Goal: Task Accomplishment & Management: Manage account settings

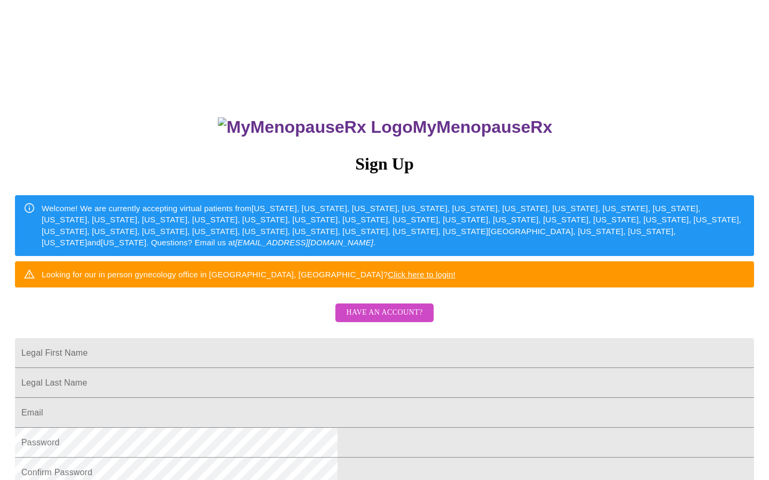
click at [368, 320] on span "Have an account?" at bounding box center [384, 312] width 76 height 13
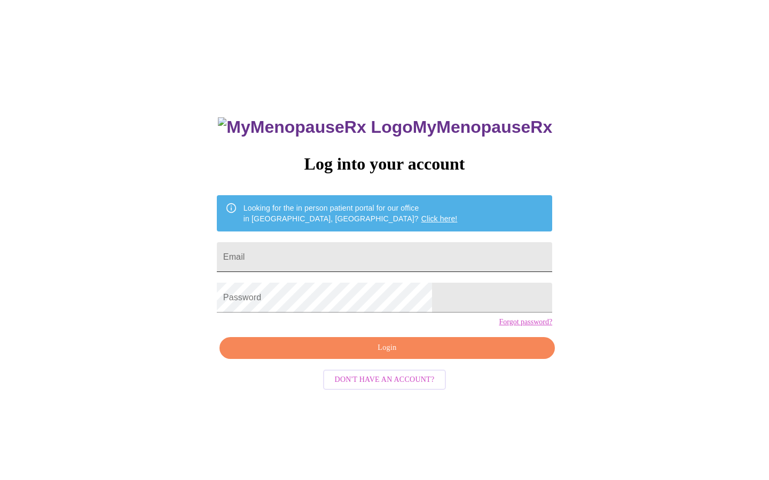
click at [381, 252] on input "Email" at bounding box center [384, 257] width 335 height 30
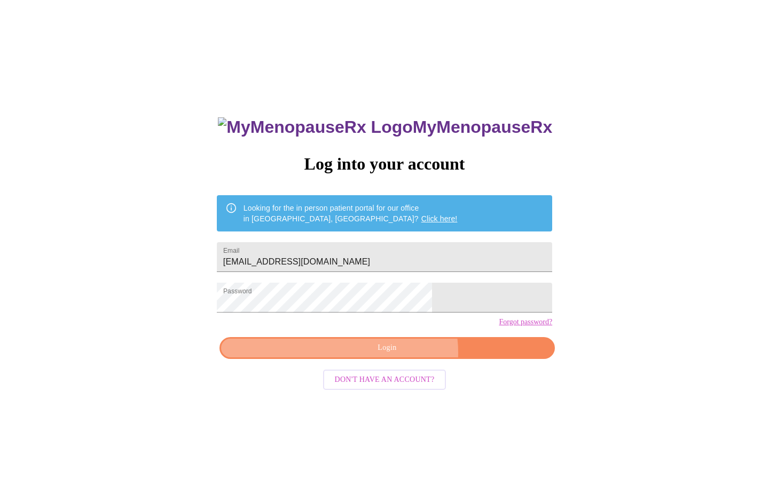
click at [398, 355] on span "Login" at bounding box center [387, 348] width 311 height 13
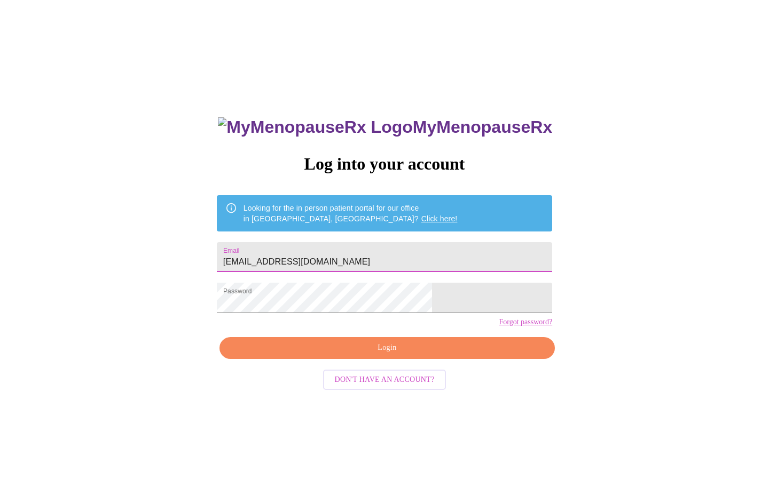
drag, startPoint x: 397, startPoint y: 258, endPoint x: 217, endPoint y: 260, distance: 179.9
click at [217, 260] on div "MyMenopauseRx Log into your account Looking for the in person patient portal fo…" at bounding box center [384, 292] width 760 height 576
type input "[EMAIL_ADDRESS][DOMAIN_NAME]"
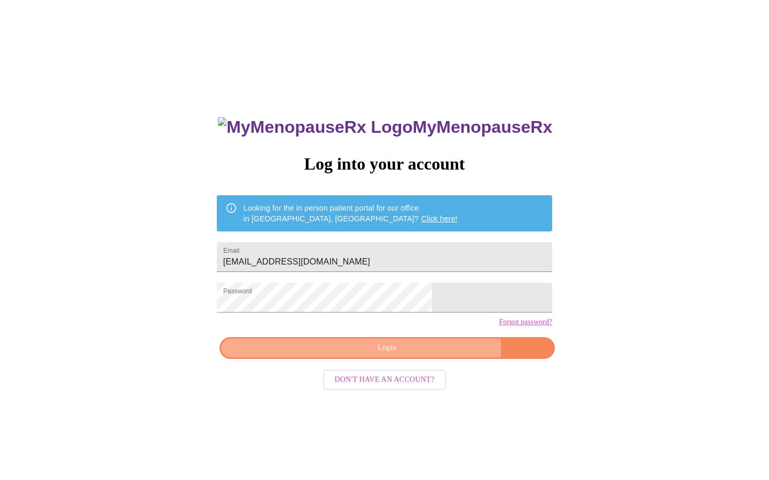
click at [420, 355] on span "Login" at bounding box center [387, 348] width 311 height 13
